Goal: Understand process/instructions: Learn how to perform a task or action

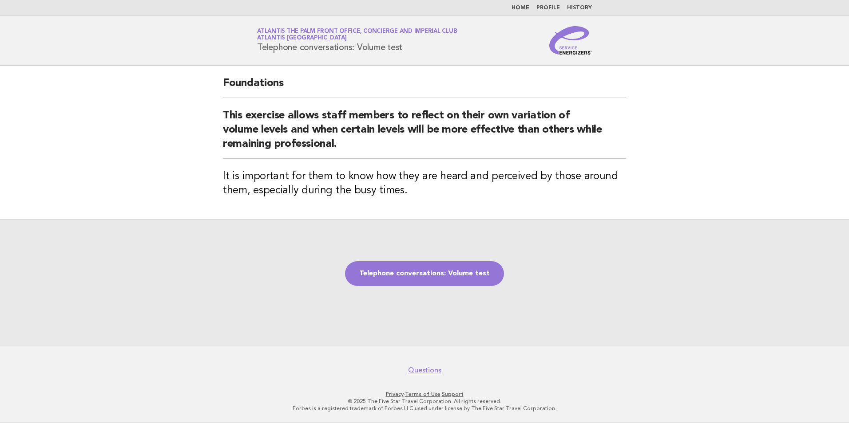
drag, startPoint x: 254, startPoint y: 46, endPoint x: 407, endPoint y: 55, distance: 153.3
click at [407, 55] on header "Service Energizers Atlantis The Palm Front Office, Concierge and Imperial Club …" at bounding box center [424, 41] width 849 height 50
copy h1 "Telephone conversations: Volume test"
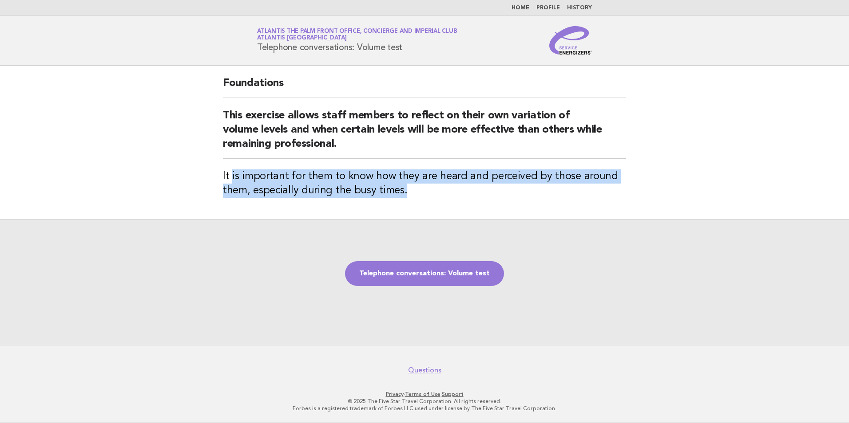
drag, startPoint x: 230, startPoint y: 174, endPoint x: 411, endPoint y: 199, distance: 182.8
click at [411, 199] on div "Foundations This exercise allows staff members to reflect on their own variatio…" at bounding box center [424, 143] width 424 height 154
drag, startPoint x: 411, startPoint y: 199, endPoint x: 438, endPoint y: 205, distance: 27.2
click at [438, 205] on div "Foundations This exercise allows staff members to reflect on their own variatio…" at bounding box center [424, 143] width 424 height 154
drag, startPoint x: 413, startPoint y: 197, endPoint x: 222, endPoint y: 168, distance: 193.1
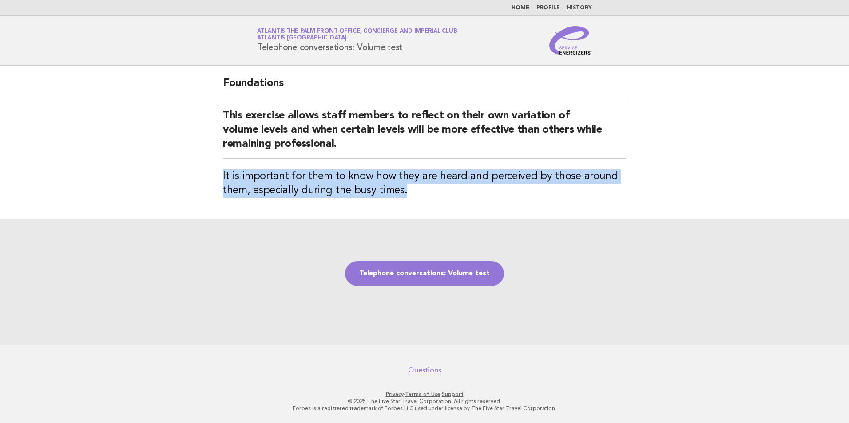
click at [222, 168] on div "Foundations This exercise allows staff members to reflect on their own variatio…" at bounding box center [424, 143] width 424 height 154
copy h3 "It is important for them to know how they are heard and perceived by those arou…"
click at [423, 269] on link "Telephone conversations: Volume test" at bounding box center [424, 273] width 159 height 25
click at [430, 271] on link "Telephone conversations: Volume test" at bounding box center [424, 273] width 159 height 25
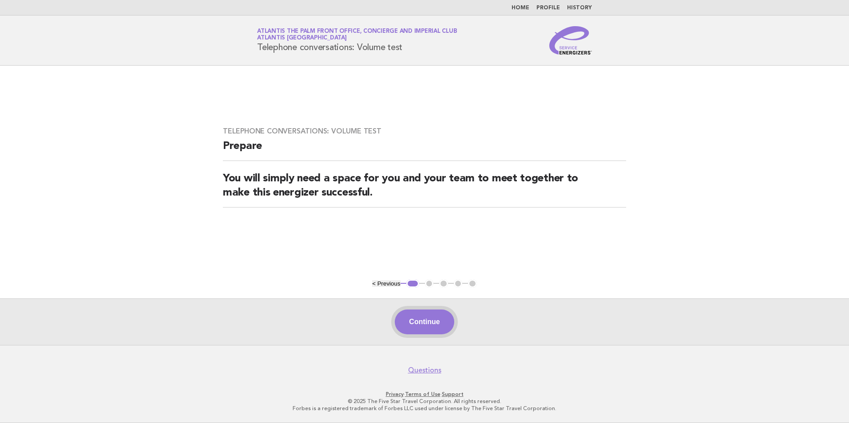
click at [433, 314] on button "Continue" at bounding box center [424, 322] width 59 height 25
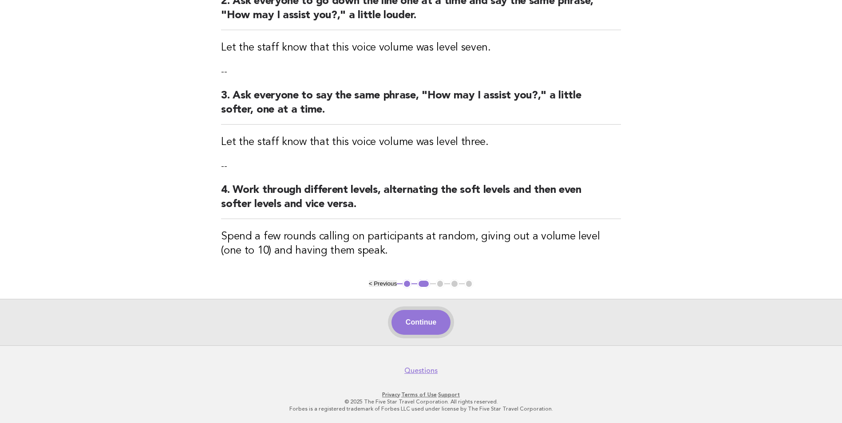
click at [430, 328] on button "Continue" at bounding box center [420, 322] width 59 height 25
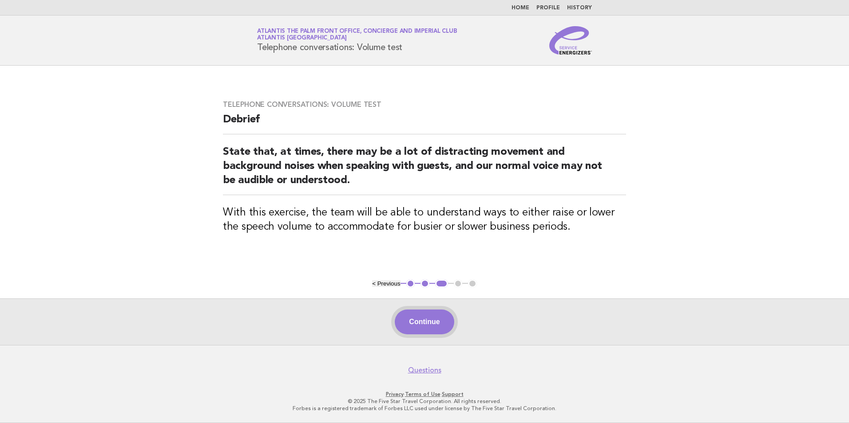
click at [430, 327] on button "Continue" at bounding box center [424, 322] width 59 height 25
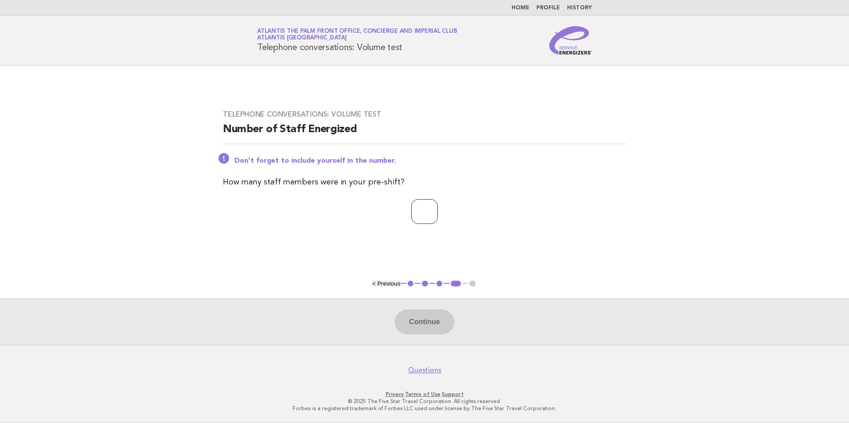
click at [419, 212] on input "number" at bounding box center [424, 211] width 27 height 25
type input "**"
click at [436, 320] on button "Continue" at bounding box center [424, 322] width 59 height 25
